Goal: Information Seeking & Learning: Learn about a topic

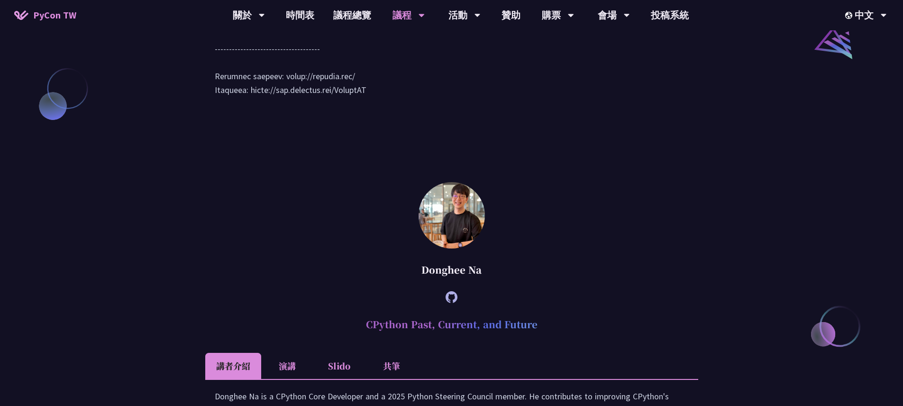
scroll to position [1072, 0]
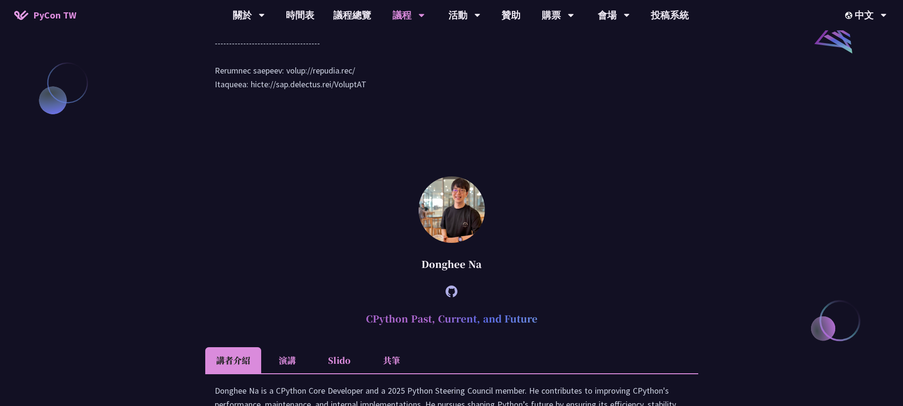
click at [451, 297] on icon at bounding box center [451, 291] width 12 height 12
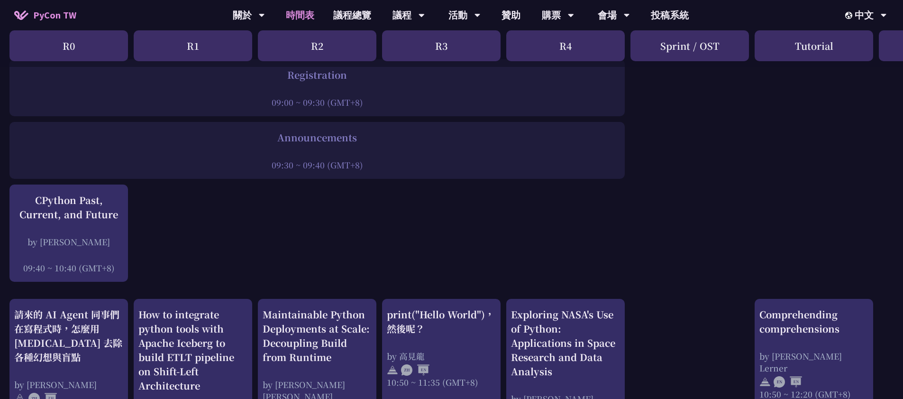
scroll to position [225, 0]
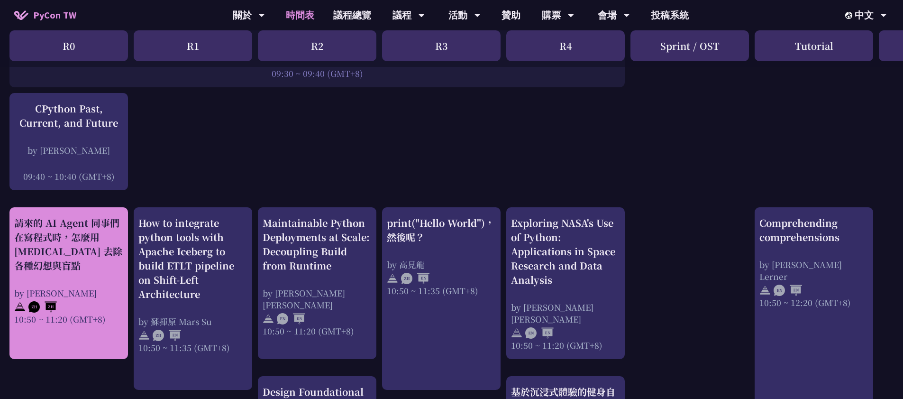
click at [92, 236] on div "請來的 AI Agent 同事們在寫程式時，怎麼用 [MEDICAL_DATA] 去除各種幻想與盲點" at bounding box center [68, 244] width 109 height 57
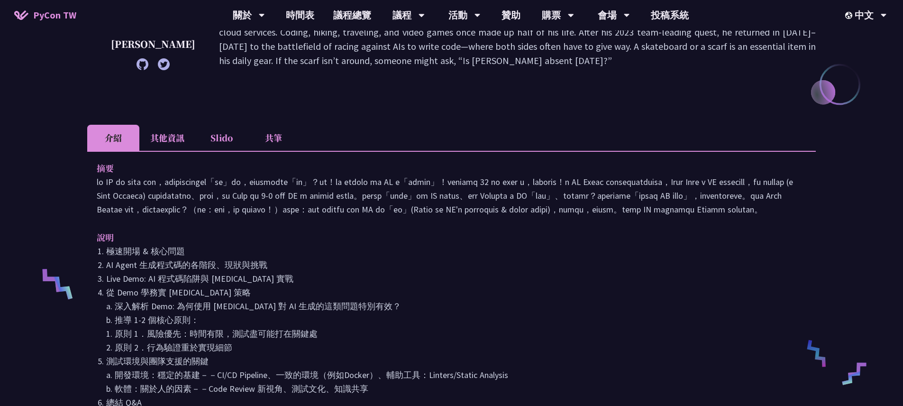
scroll to position [347, 0]
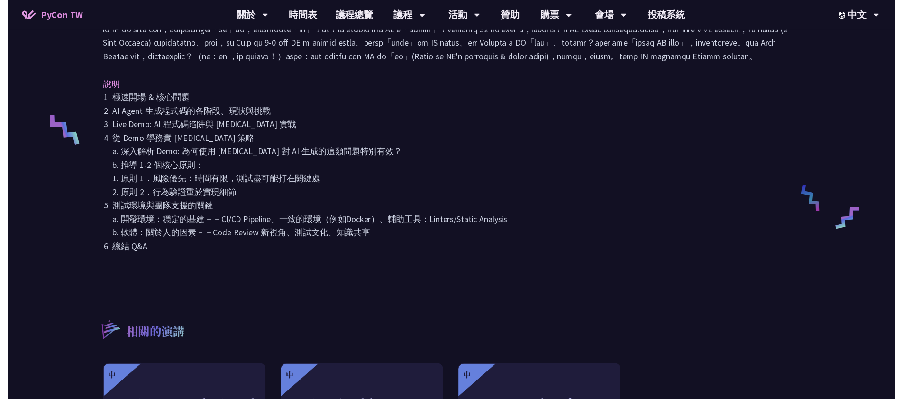
scroll to position [225, 0]
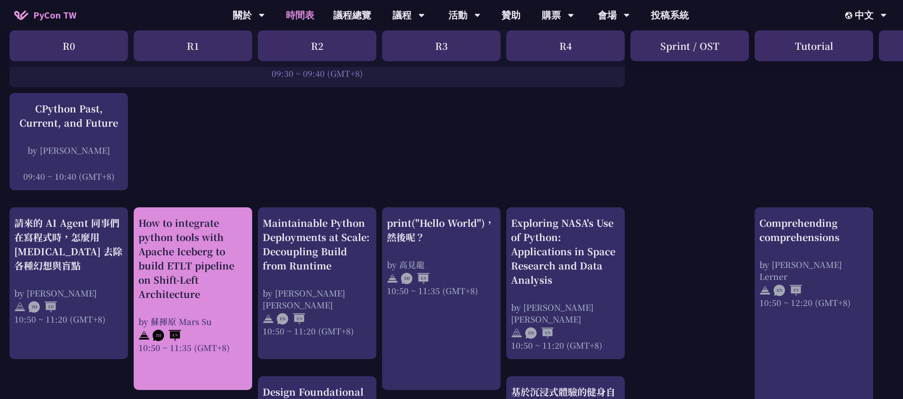
click at [180, 272] on div "How to integrate python tools with Apache Iceberg to build ETLT pipeline on Shi…" at bounding box center [192, 258] width 109 height 85
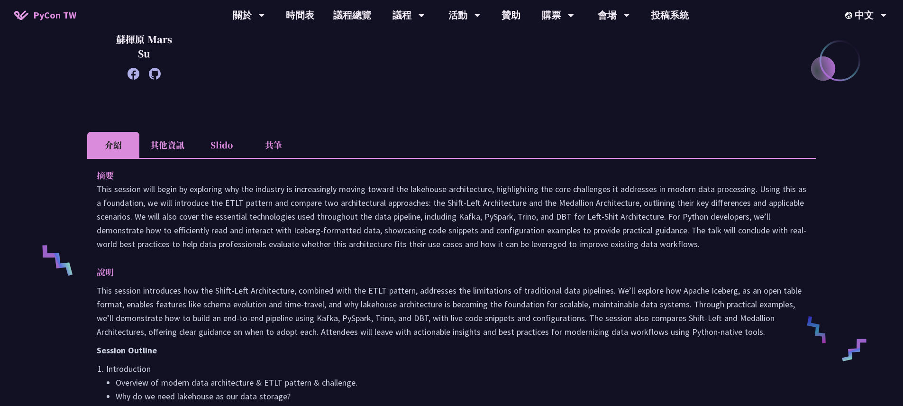
scroll to position [295, 0]
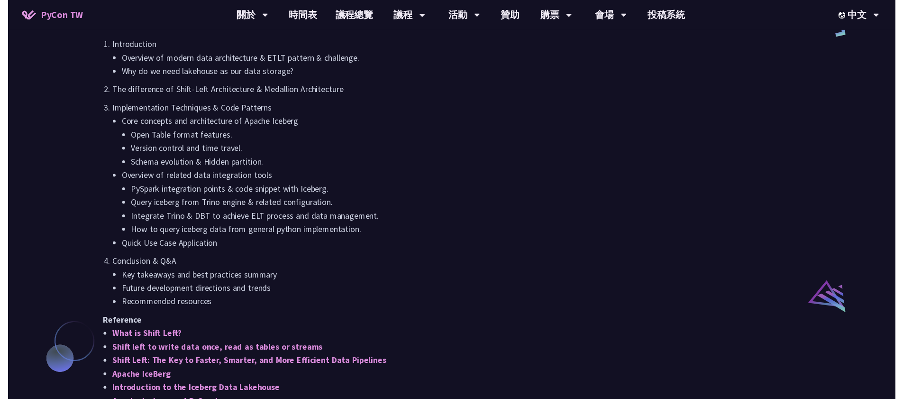
scroll to position [225, 0]
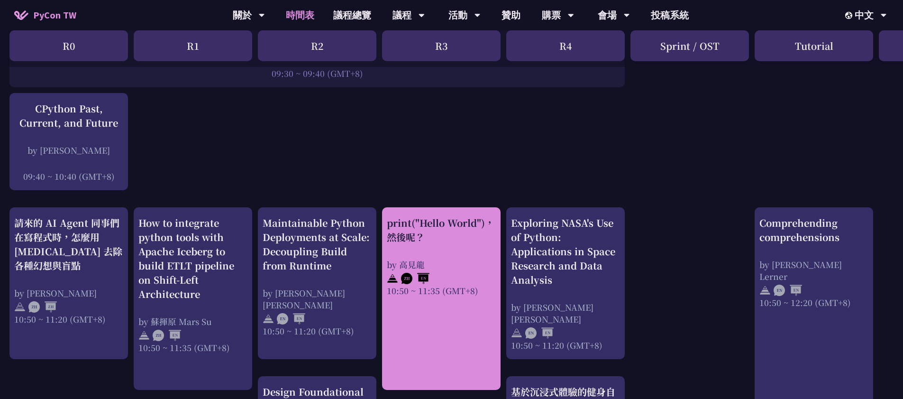
click at [413, 227] on div "print("Hello World")，然後呢？" at bounding box center [441, 230] width 109 height 28
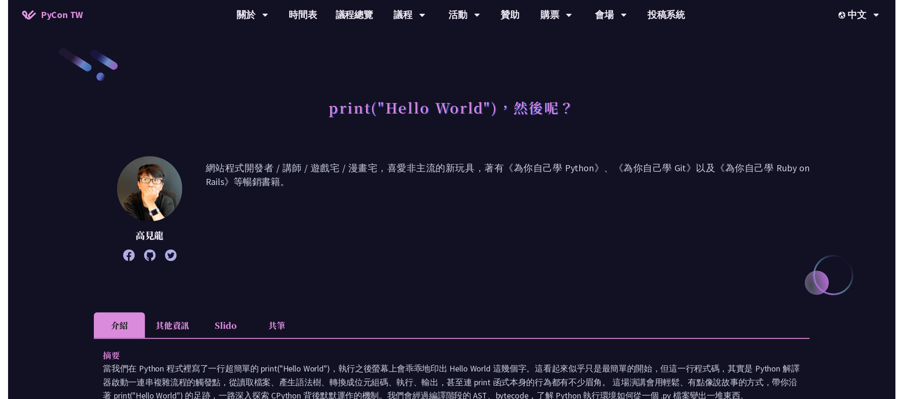
scroll to position [225, 0]
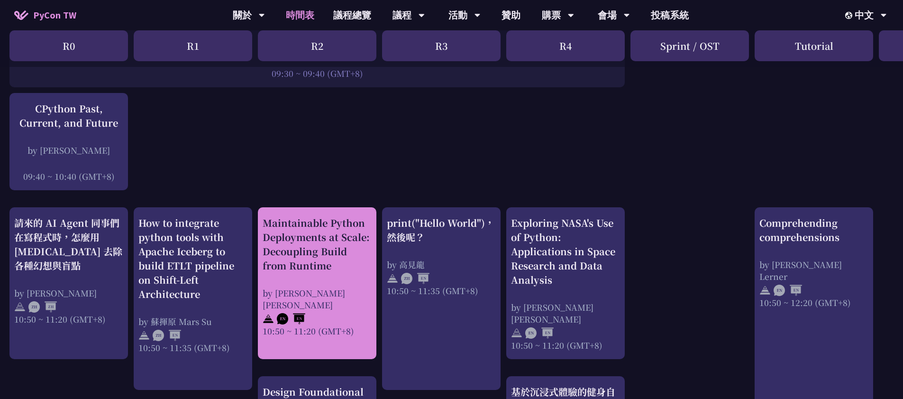
click at [313, 237] on div "Maintainable Python Deployments at Scale: Decoupling Build from Runtime" at bounding box center [317, 244] width 109 height 57
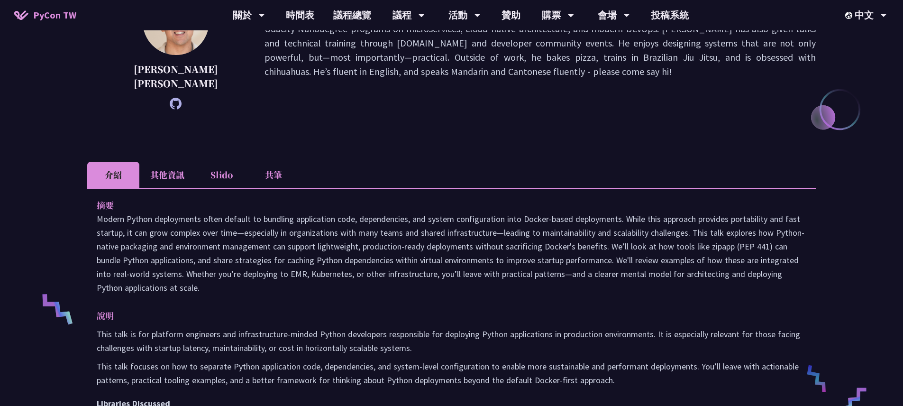
scroll to position [176, 0]
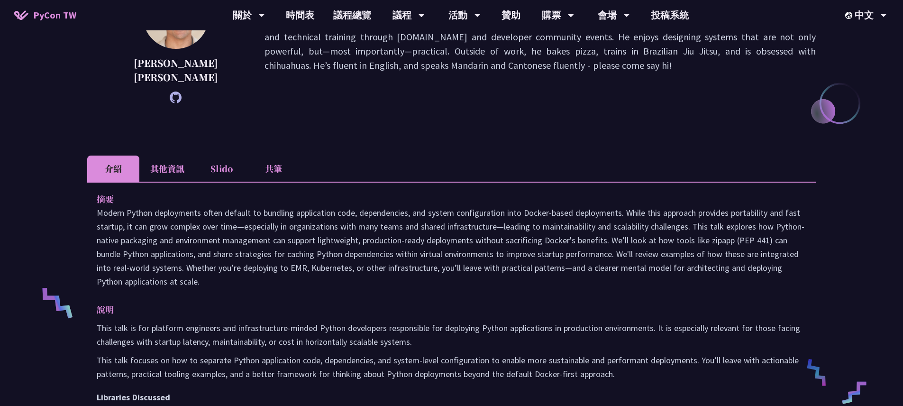
click at [747, 206] on p at bounding box center [451, 247] width 709 height 82
click at [678, 247] on p at bounding box center [451, 247] width 709 height 82
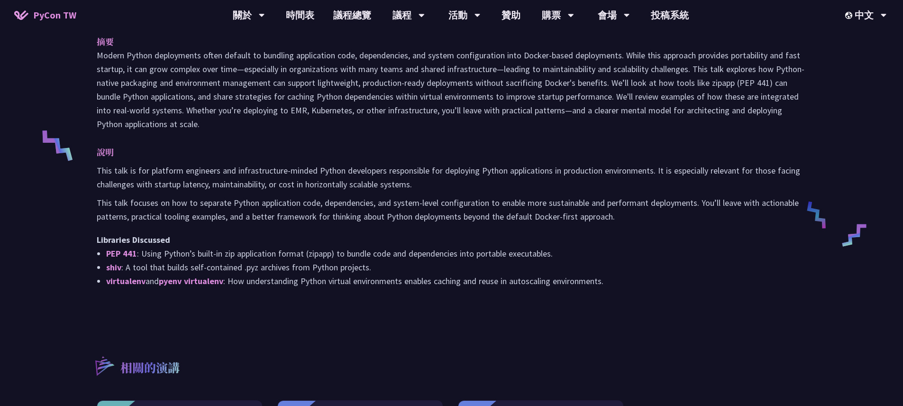
scroll to position [392, 0]
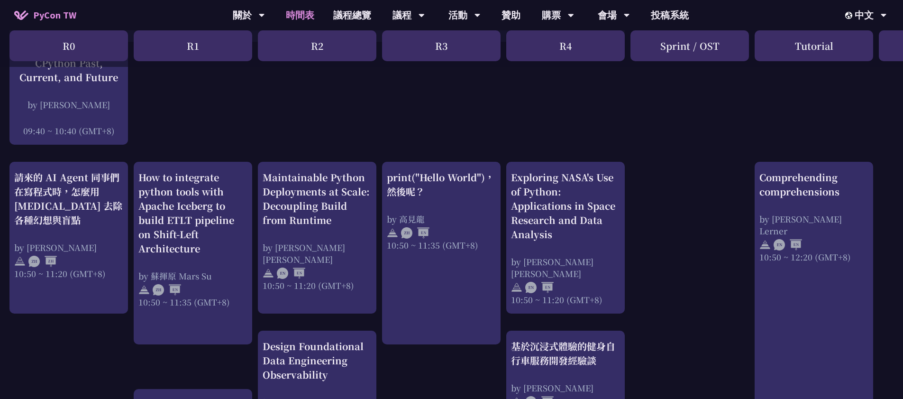
scroll to position [299, 0]
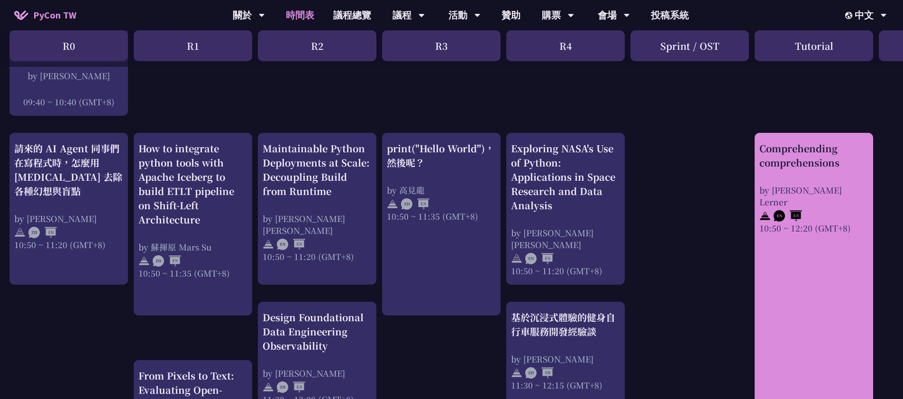
click at [800, 160] on div "Comprehending comprehensions" at bounding box center [813, 155] width 109 height 28
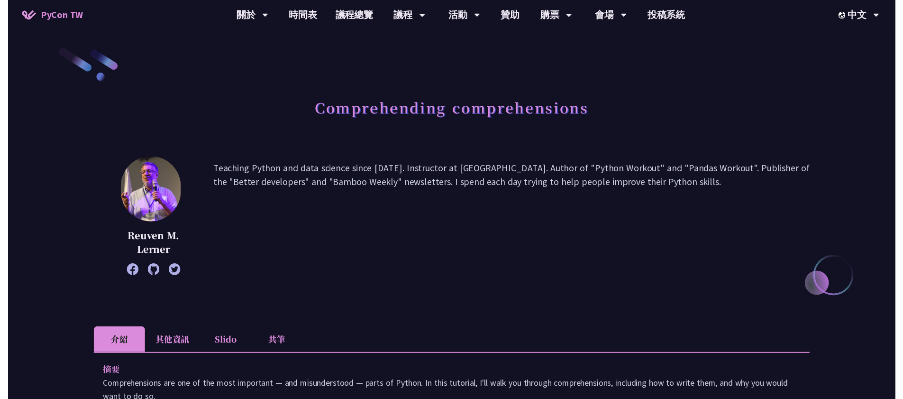
scroll to position [299, 0]
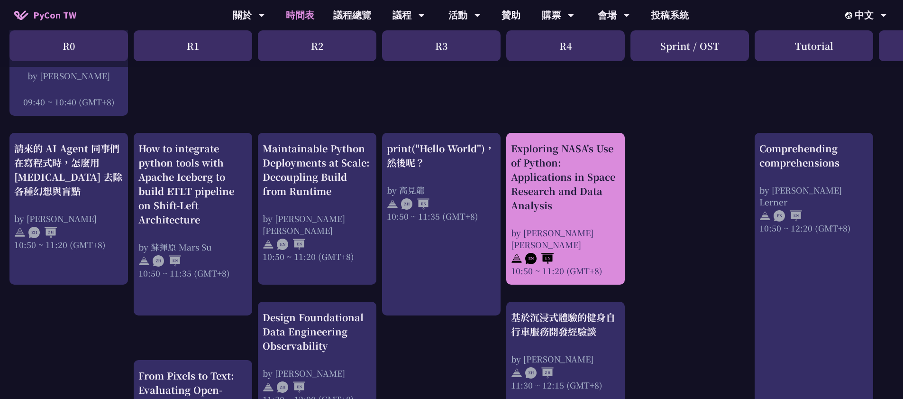
click at [576, 172] on div "Exploring NASA's Use of Python: Applications in Space Research and Data Analysis" at bounding box center [565, 176] width 109 height 71
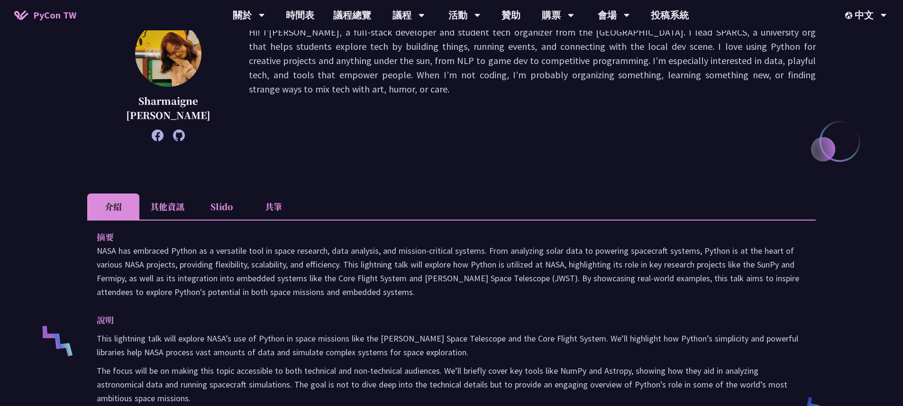
scroll to position [145, 0]
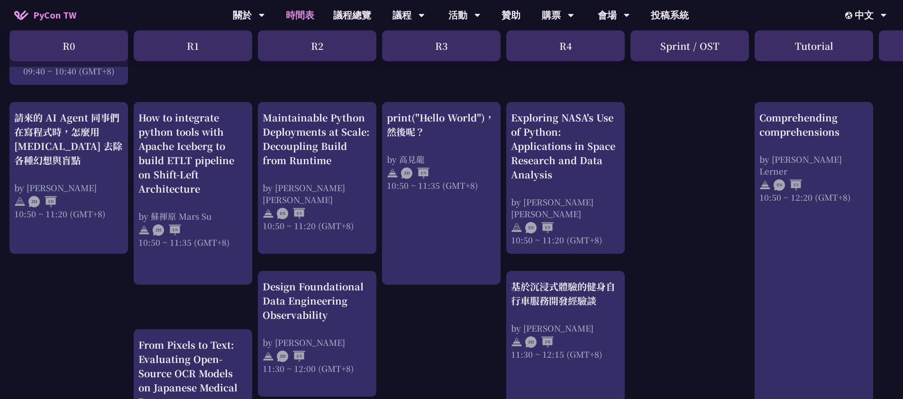
scroll to position [344, 0]
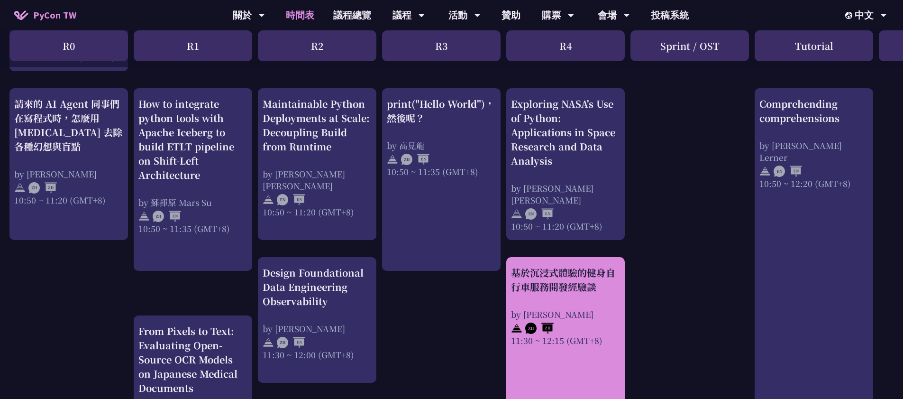
click at [571, 290] on div "基於沉浸式體驗的健身自行車服務開發經驗談" at bounding box center [565, 279] width 109 height 28
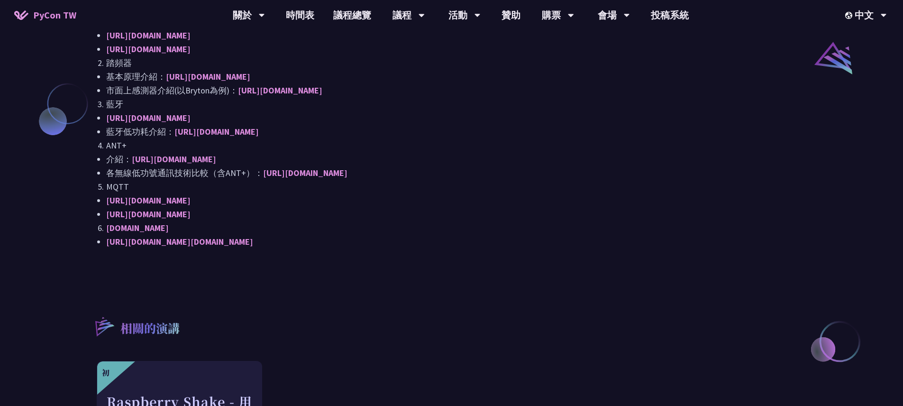
scroll to position [838, 0]
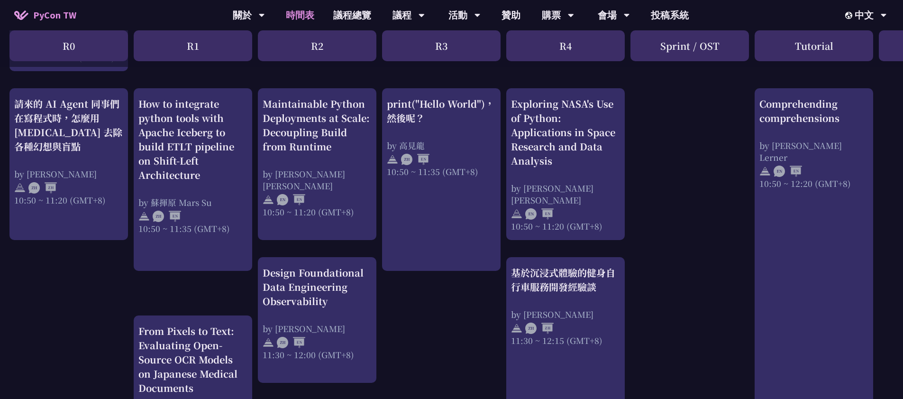
scroll to position [350, 0]
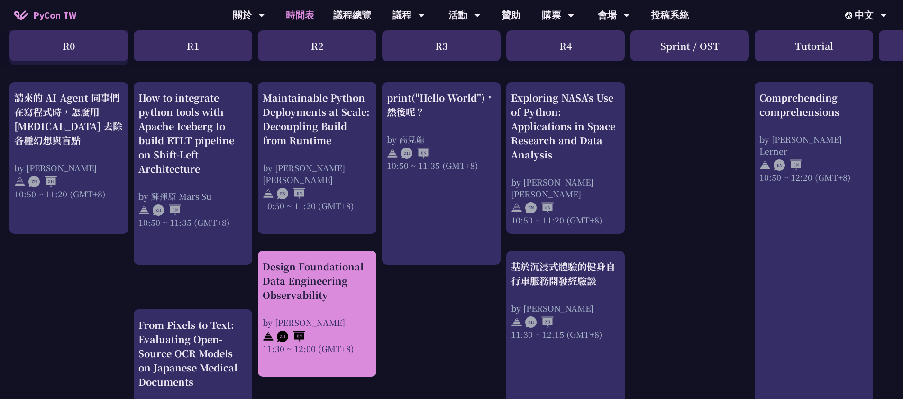
click at [272, 281] on div "Design Foundational Data Engineering Observability" at bounding box center [317, 280] width 109 height 43
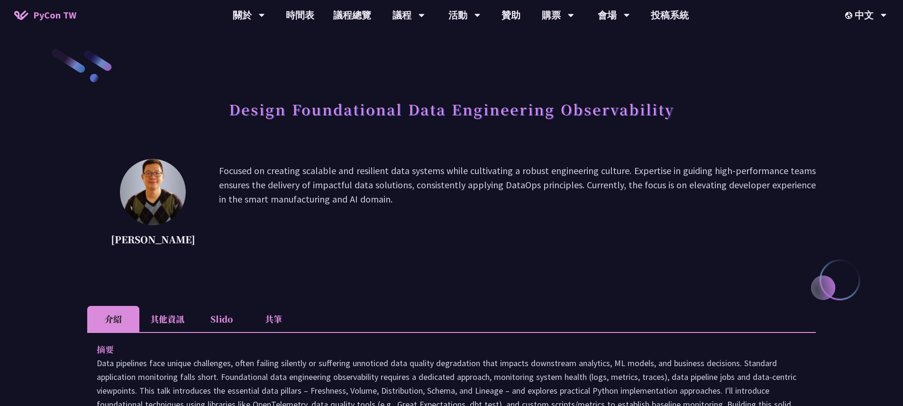
click at [366, 167] on p "Focused on creating scalable and resilient data systems while cultivating a rob…" at bounding box center [517, 205] width 597 height 85
click at [525, 240] on p "Focused on creating scalable and resilient data systems while cultivating a rob…" at bounding box center [517, 205] width 597 height 85
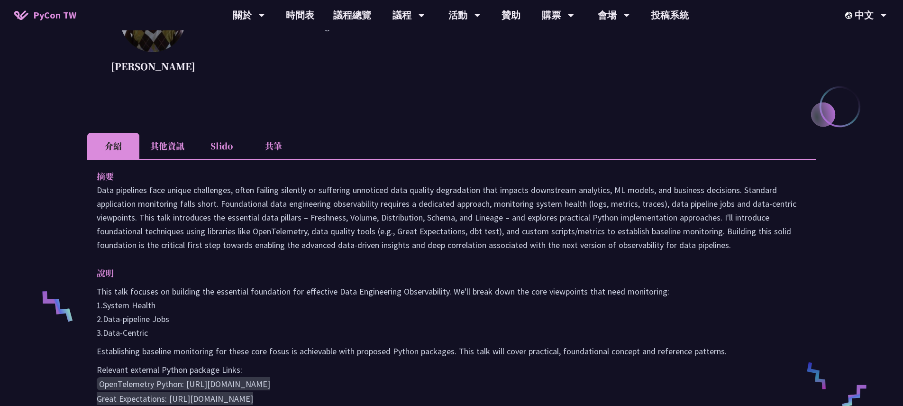
click at [503, 215] on p "Data pipelines face unique challenges, often failing silently or suffering unno…" at bounding box center [451, 217] width 709 height 69
click at [565, 225] on p "Data pipelines face unique challenges, often failing silently or suffering unno…" at bounding box center [451, 217] width 709 height 69
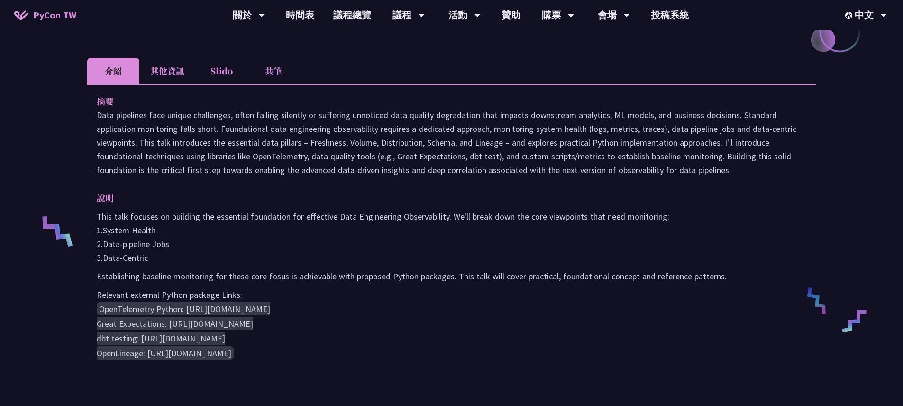
scroll to position [254, 0]
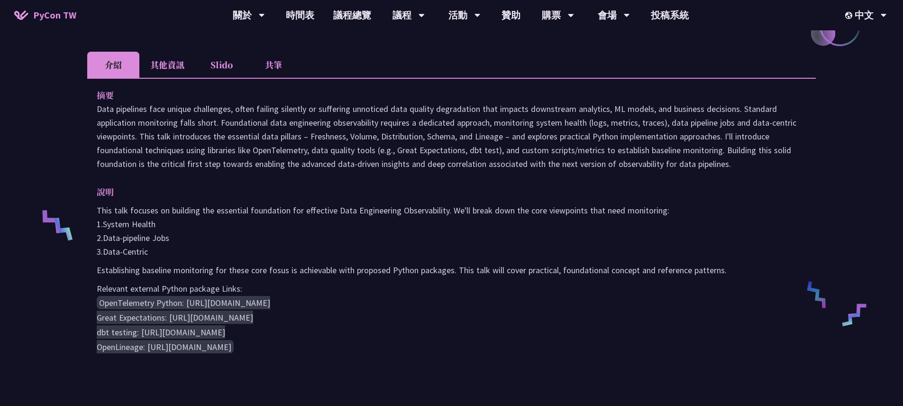
click at [379, 155] on p "Data pipelines face unique challenges, often failing silently or suffering unno…" at bounding box center [451, 136] width 709 height 69
click at [184, 107] on p "Data pipelines face unique challenges, often failing silently or suffering unno…" at bounding box center [451, 136] width 709 height 69
drag, startPoint x: 96, startPoint y: 108, endPoint x: 754, endPoint y: 166, distance: 660.8
click at [754, 166] on p "Data pipelines face unique challenges, often failing silently or suffering unno…" at bounding box center [451, 136] width 709 height 69
click at [523, 144] on p "Data pipelines face unique challenges, often failing silently or suffering unno…" at bounding box center [451, 136] width 709 height 69
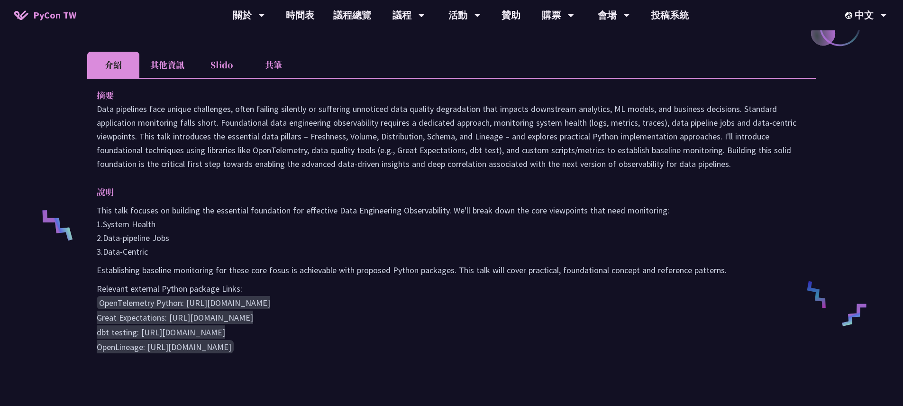
scroll to position [0, 0]
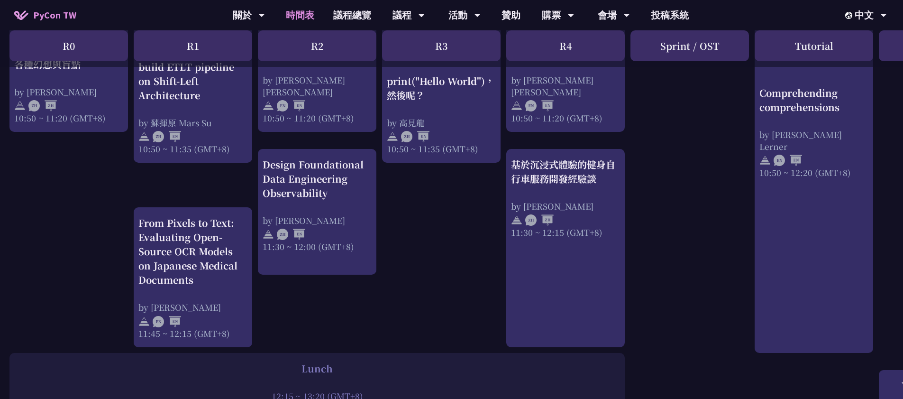
scroll to position [458, 0]
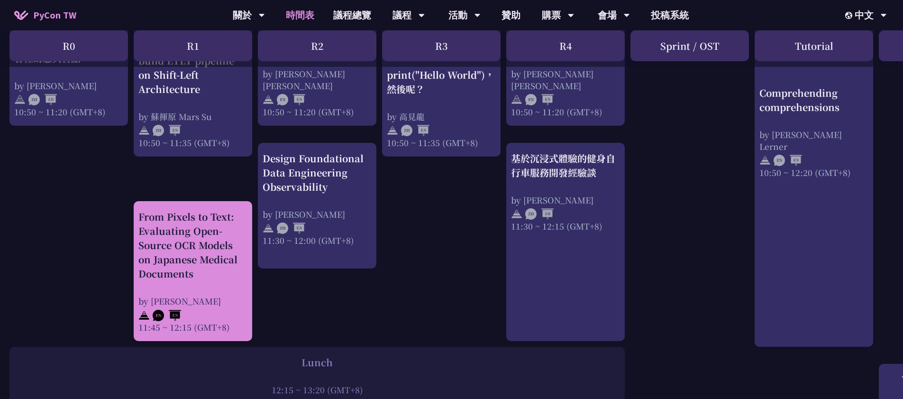
click at [196, 237] on div "From Pixels to Text: Evaluating Open-Source OCR Models on Japanese Medical Docu…" at bounding box center [192, 244] width 109 height 71
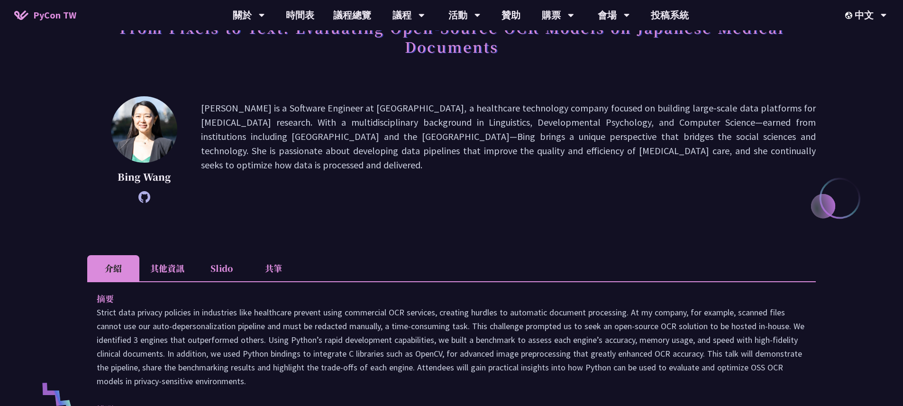
scroll to position [175, 0]
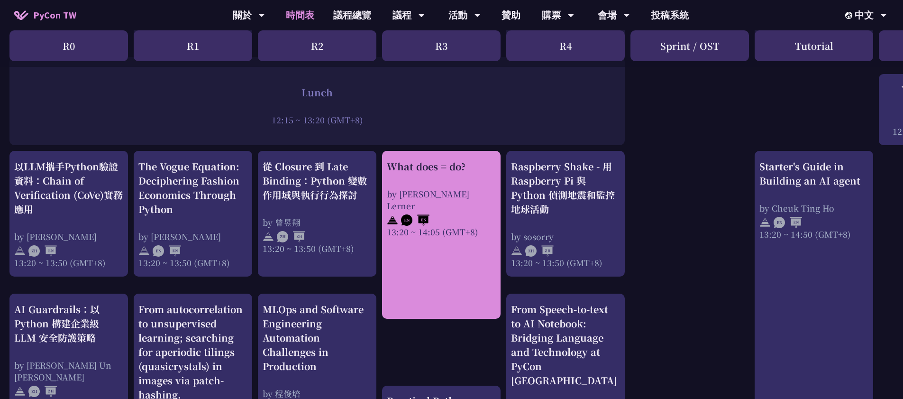
scroll to position [753, 0]
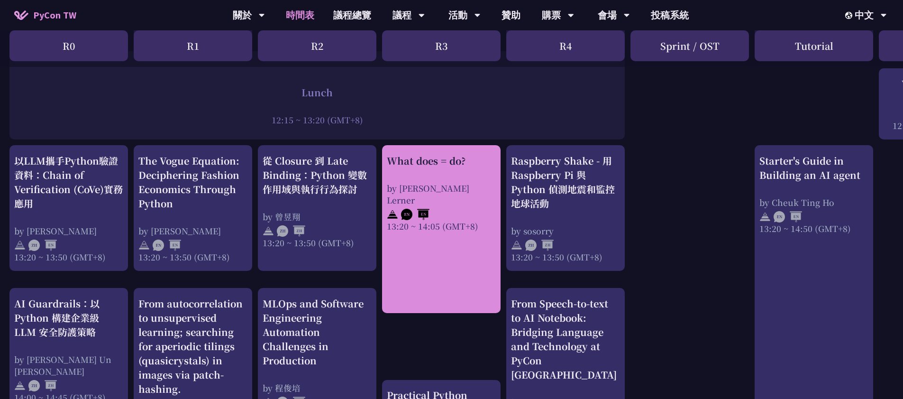
click at [443, 163] on div "What does = do?" at bounding box center [441, 161] width 109 height 14
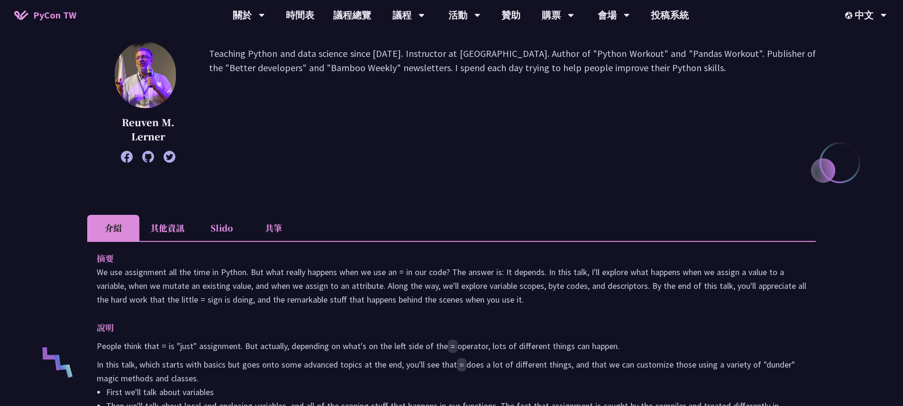
scroll to position [222, 0]
